Goal: Check status: Check status

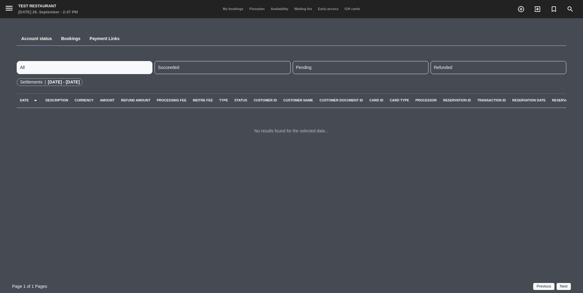
click at [103, 39] on link "Payment Links" at bounding box center [105, 38] width 30 height 5
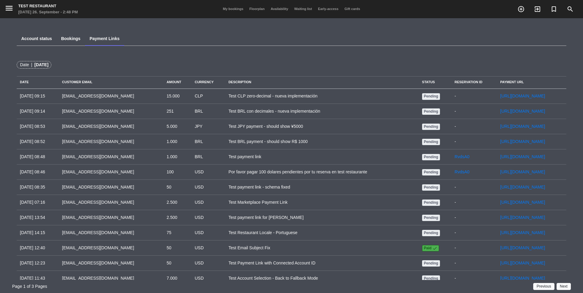
click at [44, 65] on div "27/08/2025" at bounding box center [41, 64] width 14 height 7
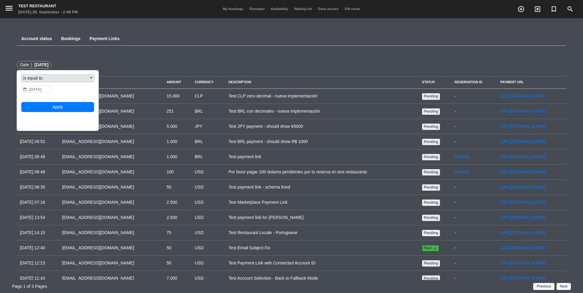
click at [47, 80] on button "is equal to" at bounding box center [57, 78] width 73 height 7
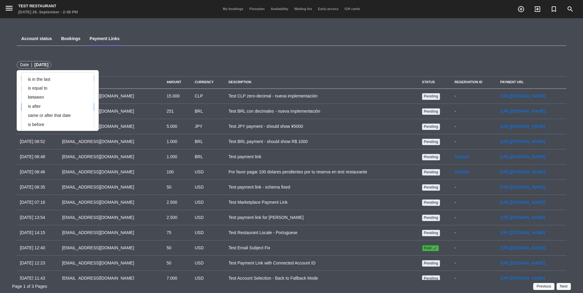
click at [80, 52] on div "menu Test Restaurant Friday 26. September - 2:48 PM My bookings Floorplan Avail…" at bounding box center [291, 146] width 583 height 293
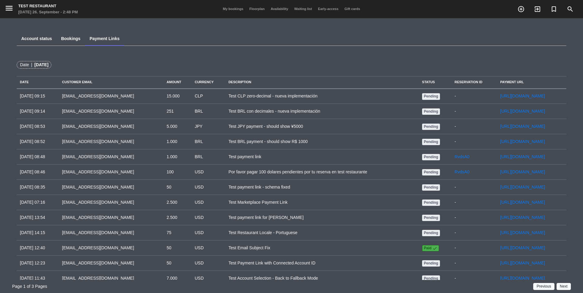
click at [48, 62] on div "27/08/2025" at bounding box center [41, 64] width 14 height 7
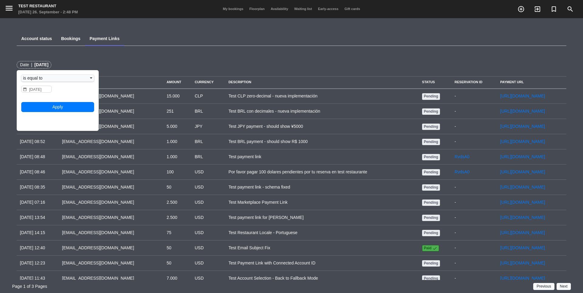
click at [48, 63] on div "27/08/2025" at bounding box center [41, 64] width 14 height 7
click at [71, 60] on div "menu Test Restaurant Friday 26. September - 2:48 PM My bookings Floorplan Avail…" at bounding box center [291, 146] width 583 height 293
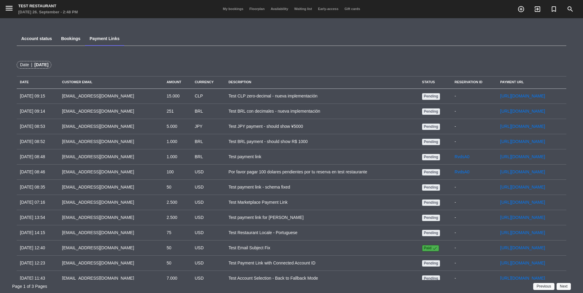
click at [48, 66] on div "27/08/2025" at bounding box center [41, 64] width 14 height 7
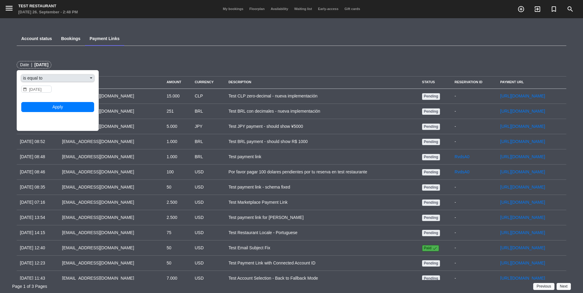
click at [56, 77] on button "is equal to" at bounding box center [57, 78] width 73 height 7
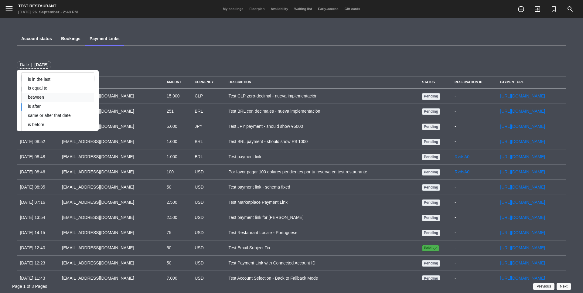
click at [46, 94] on button "between" at bounding box center [58, 97] width 72 height 9
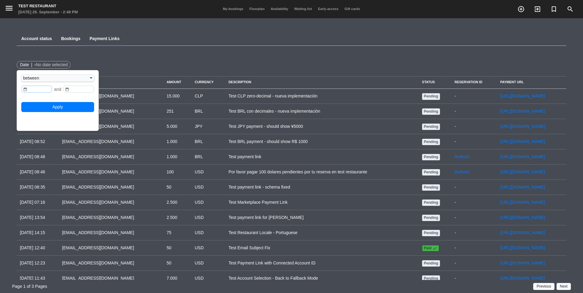
click at [34, 89] on input "text" at bounding box center [37, 89] width 30 height 7
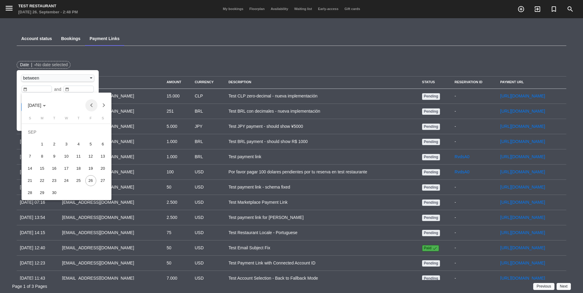
click at [89, 106] on button "Previous month" at bounding box center [91, 105] width 12 height 12
click at [75, 176] on div "28" at bounding box center [78, 180] width 11 height 11
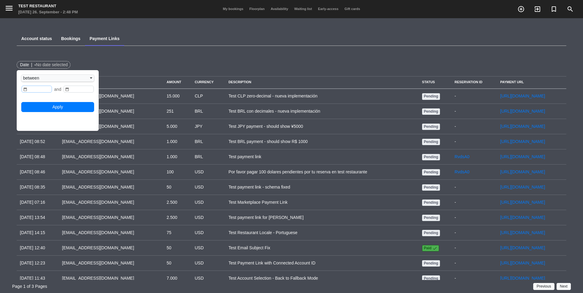
type input "8/28/2025"
click at [77, 88] on input "8/28/2025" at bounding box center [78, 89] width 30 height 7
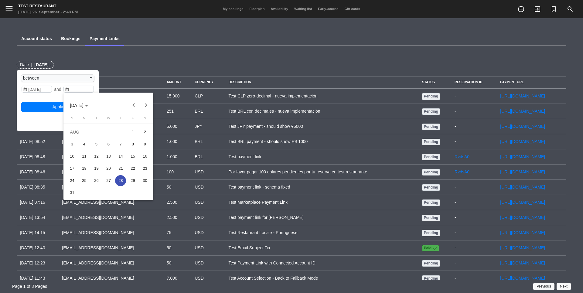
click at [147, 105] on button "Next month" at bounding box center [146, 105] width 12 height 12
click at [133, 181] on div "26" at bounding box center [132, 180] width 11 height 11
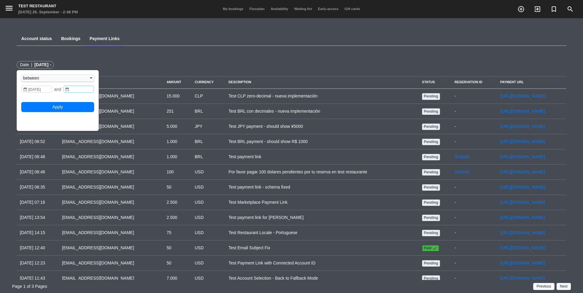
type input "9/26/2025"
click at [69, 109] on button "Apply" at bounding box center [57, 107] width 73 height 10
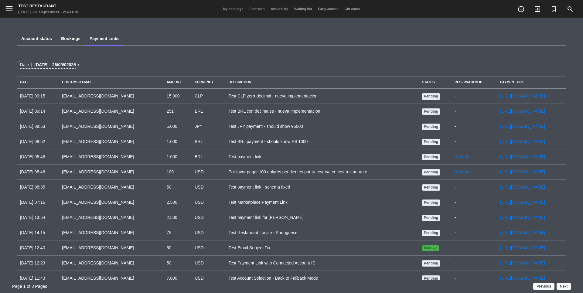
click at [71, 61] on div "Date | 28/08/2025 - 26/09/02025" at bounding box center [48, 65] width 62 height 8
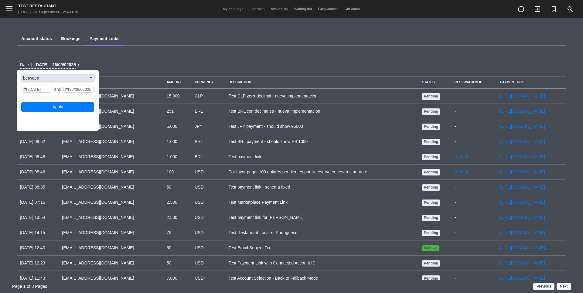
click at [62, 75] on button "between" at bounding box center [57, 78] width 73 height 7
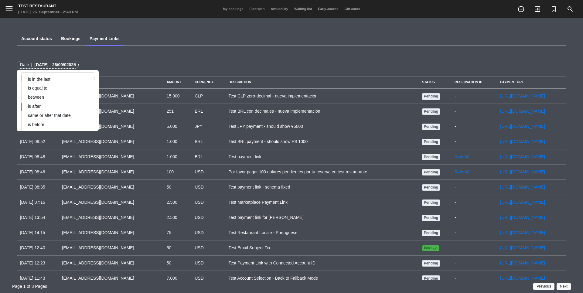
click at [152, 40] on div "Account status Bookings Payment Links" at bounding box center [291, 37] width 549 height 15
